Goal: Task Accomplishment & Management: Complete application form

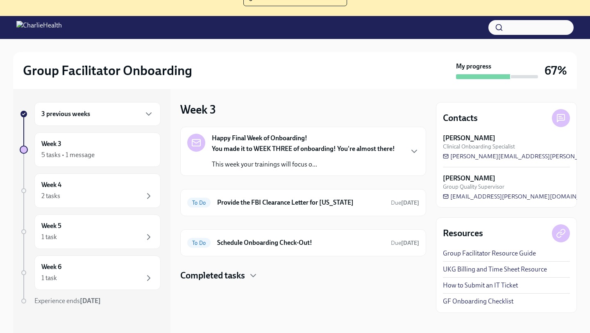
scroll to position [84, 0]
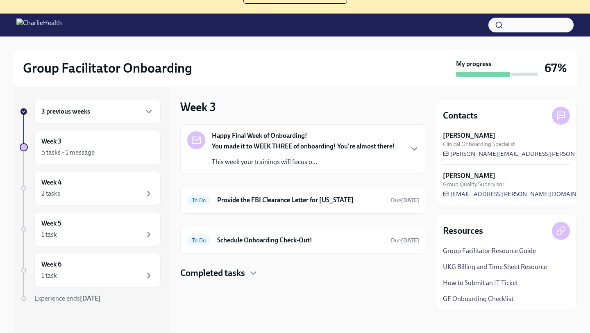
scroll to position [84, 0]
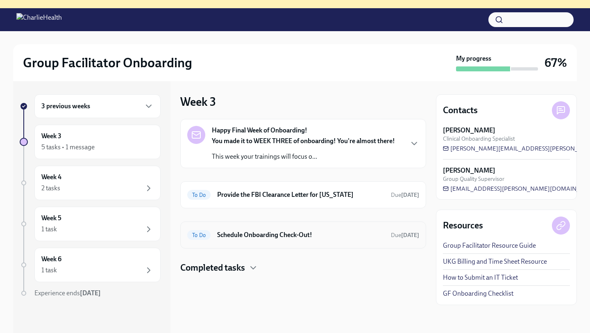
click at [330, 239] on div "To Do Schedule Onboarding Check-Out! Due [DATE]" at bounding box center [303, 234] width 232 height 13
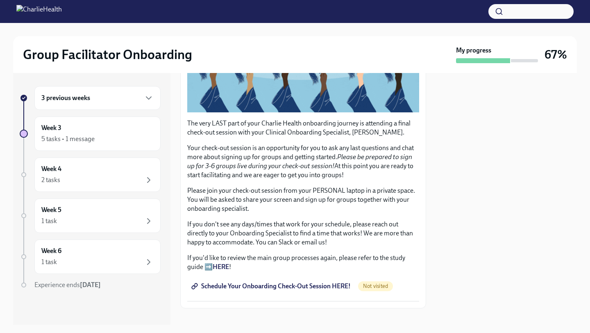
scroll to position [157, 0]
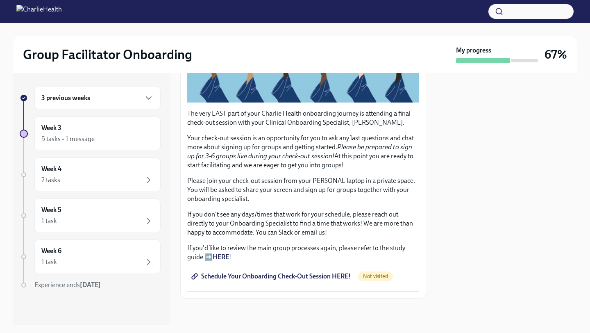
click at [298, 276] on span "Schedule Your Onboarding Check-Out Session HERE!" at bounding box center [272, 276] width 158 height 8
